Goal: Task Accomplishment & Management: Manage account settings

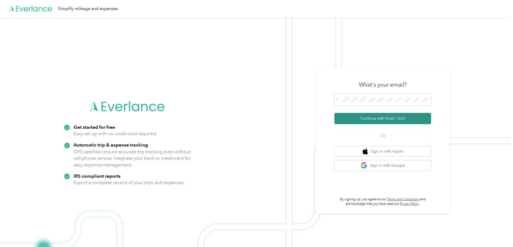
click at [386, 118] on button "Continue with Email / SSO" at bounding box center [383, 118] width 97 height 11
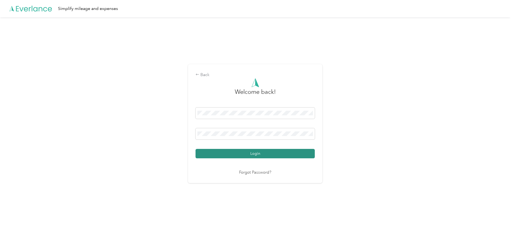
click at [268, 153] on button "Login" at bounding box center [255, 153] width 119 height 9
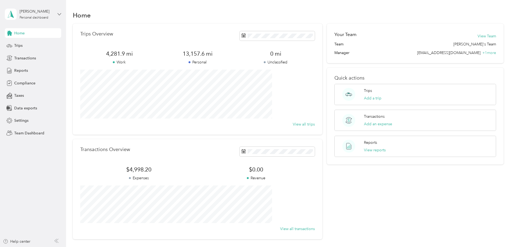
click at [59, 15] on icon at bounding box center [59, 14] width 3 height 2
click at [22, 55] on div "Personal dashboard" at bounding box center [27, 54] width 35 height 6
click at [58, 14] on icon at bounding box center [60, 14] width 4 height 4
click at [83, 94] on div "Trips Overview 4,281.9 mi Work 13,157.6 mi Personal 0 mi Unclassified View all …" at bounding box center [288, 132] width 431 height 216
click at [24, 70] on span "Reports" at bounding box center [21, 71] width 14 height 6
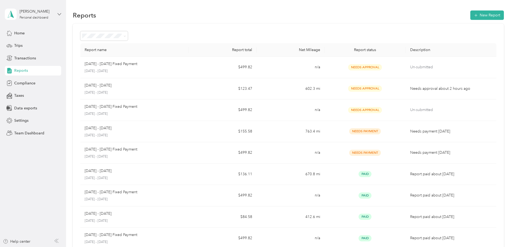
click at [61, 13] on icon at bounding box center [60, 14] width 4 height 4
click at [30, 45] on div "Team dashboard" at bounding box center [62, 42] width 106 height 9
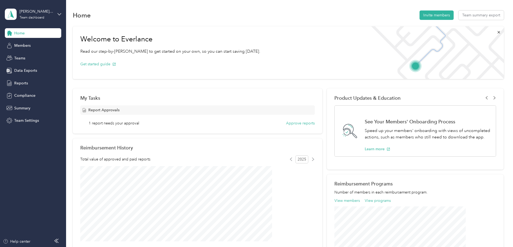
scroll to position [27, 0]
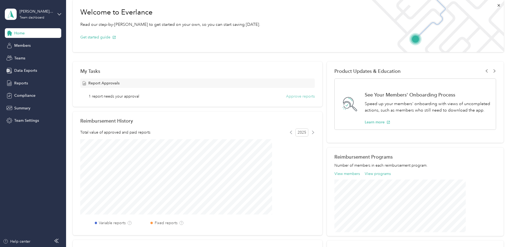
click at [291, 97] on button "Approve reports" at bounding box center [300, 97] width 29 height 6
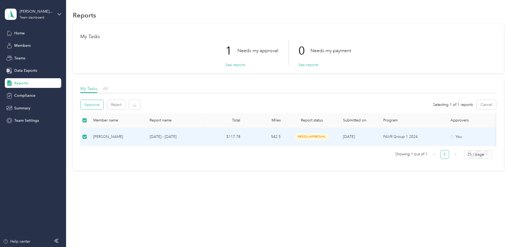
click at [103, 104] on button "Approve" at bounding box center [92, 104] width 23 height 9
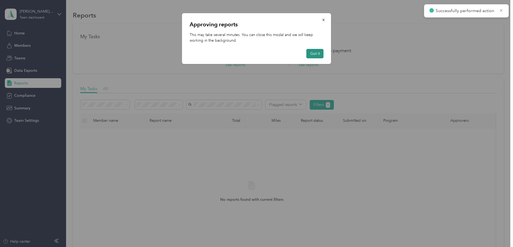
click at [317, 54] on button "Got it" at bounding box center [315, 53] width 17 height 9
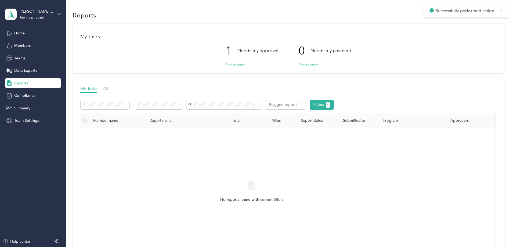
click at [501, 10] on icon at bounding box center [501, 10] width 4 height 5
